Goal: Task Accomplishment & Management: Manage account settings

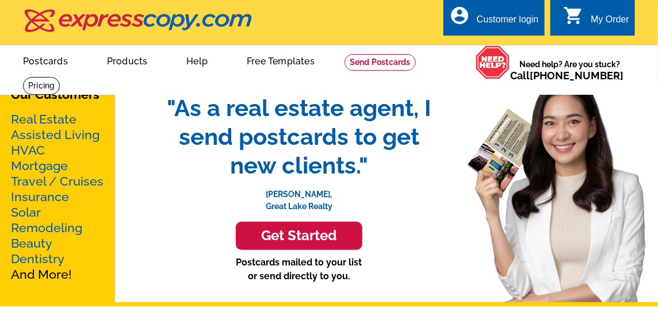
click at [509, 28] on div "Customer login" at bounding box center [508, 22] width 62 height 16
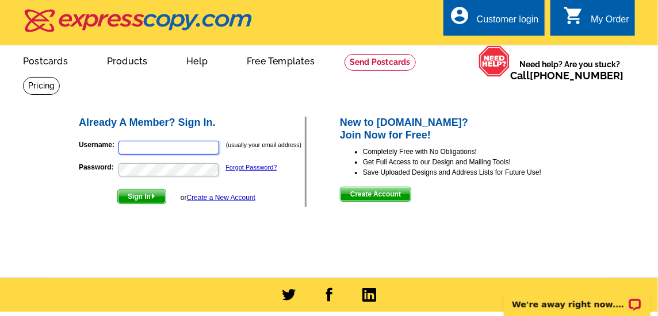
type input "[EMAIL_ADDRESS][DOMAIN_NAME]"
click at [132, 197] on span "Sign In" at bounding box center [142, 197] width 48 height 14
